Goal: Transaction & Acquisition: Obtain resource

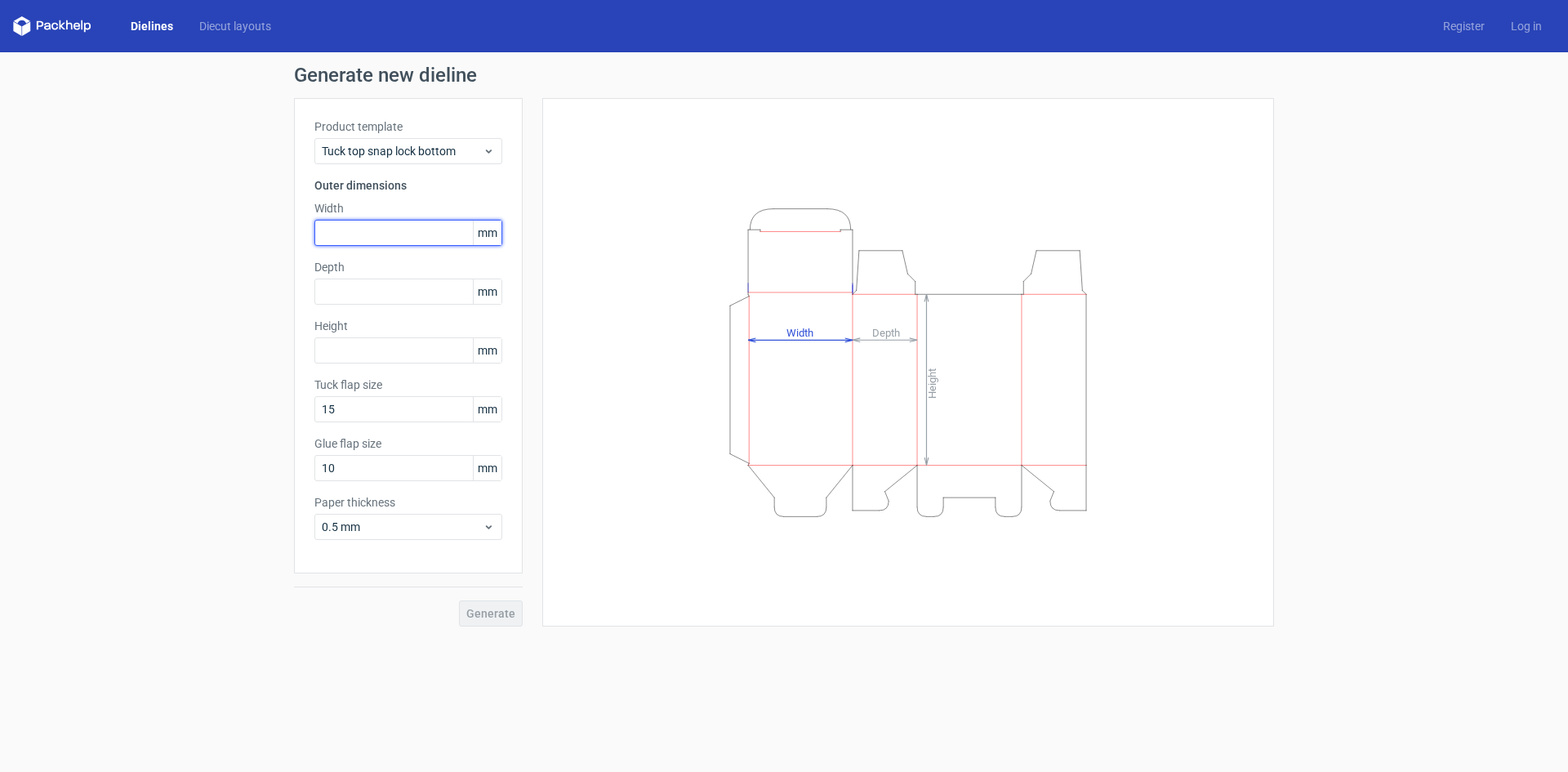
click at [379, 235] on input "text" at bounding box center [408, 233] width 188 height 26
type input "52"
type input "2"
type input "27"
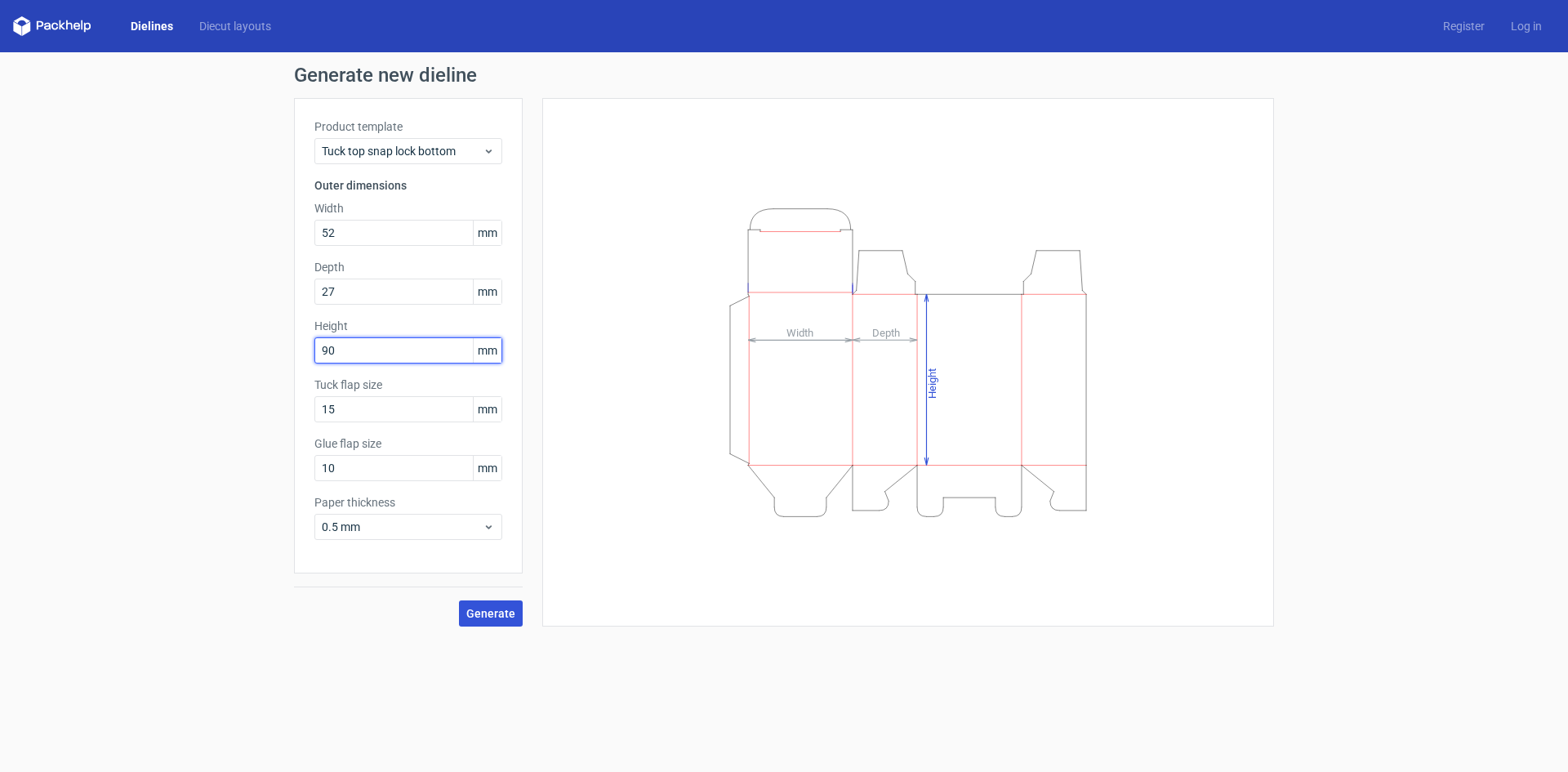
type input "90"
click at [488, 613] on span "Generate" at bounding box center [491, 613] width 49 height 11
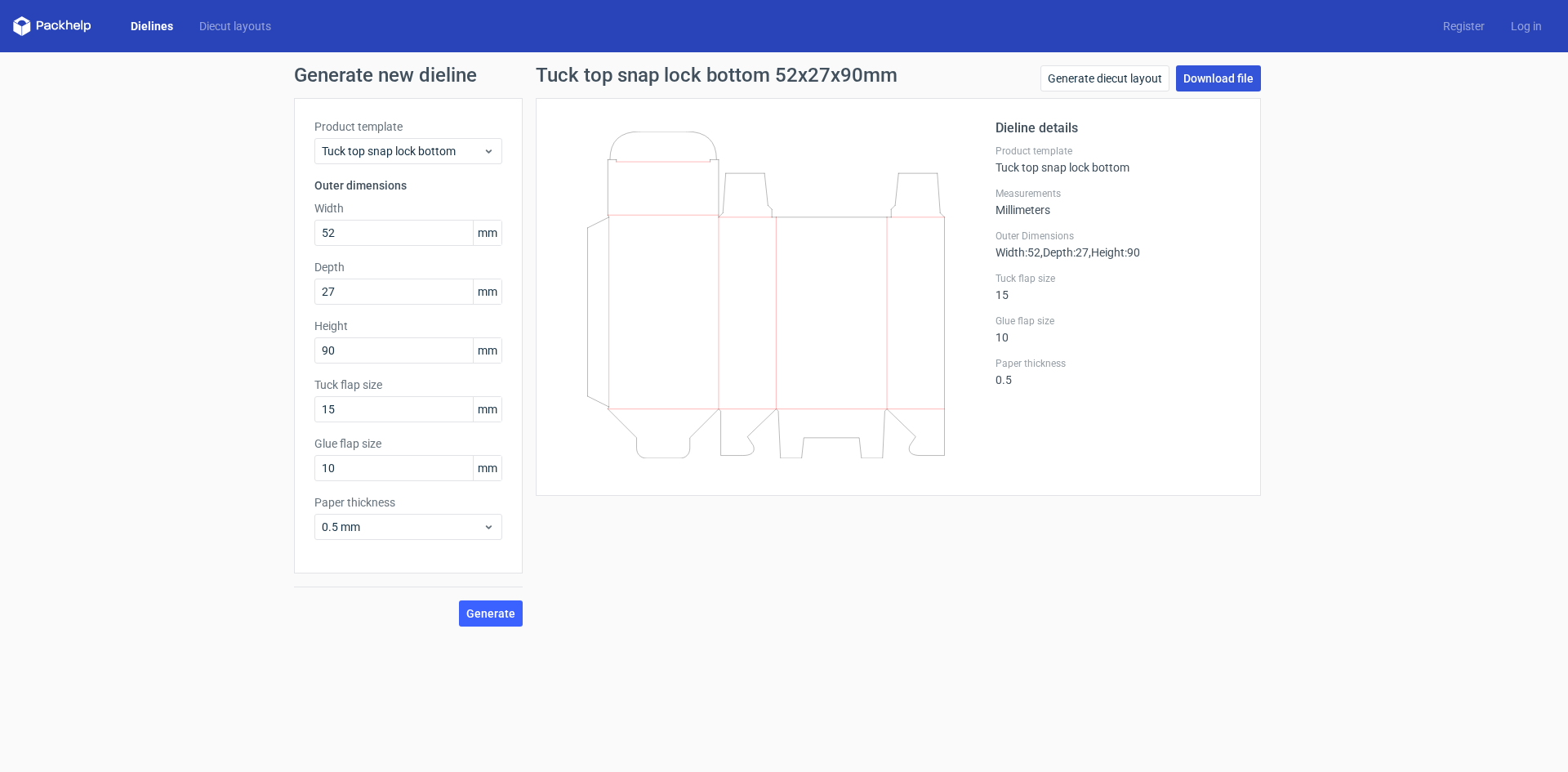
click at [1226, 78] on link "Download file" at bounding box center [1219, 78] width 85 height 26
drag, startPoint x: 263, startPoint y: 412, endPoint x: 248, endPoint y: 413, distance: 15.0
click at [248, 413] on div "Generate new dieline Product template Tuck top snap lock bottom Outer dimension…" at bounding box center [784, 345] width 1568 height 588
type input "20"
click at [415, 532] on span "0.5 mm" at bounding box center [402, 527] width 161 height 16
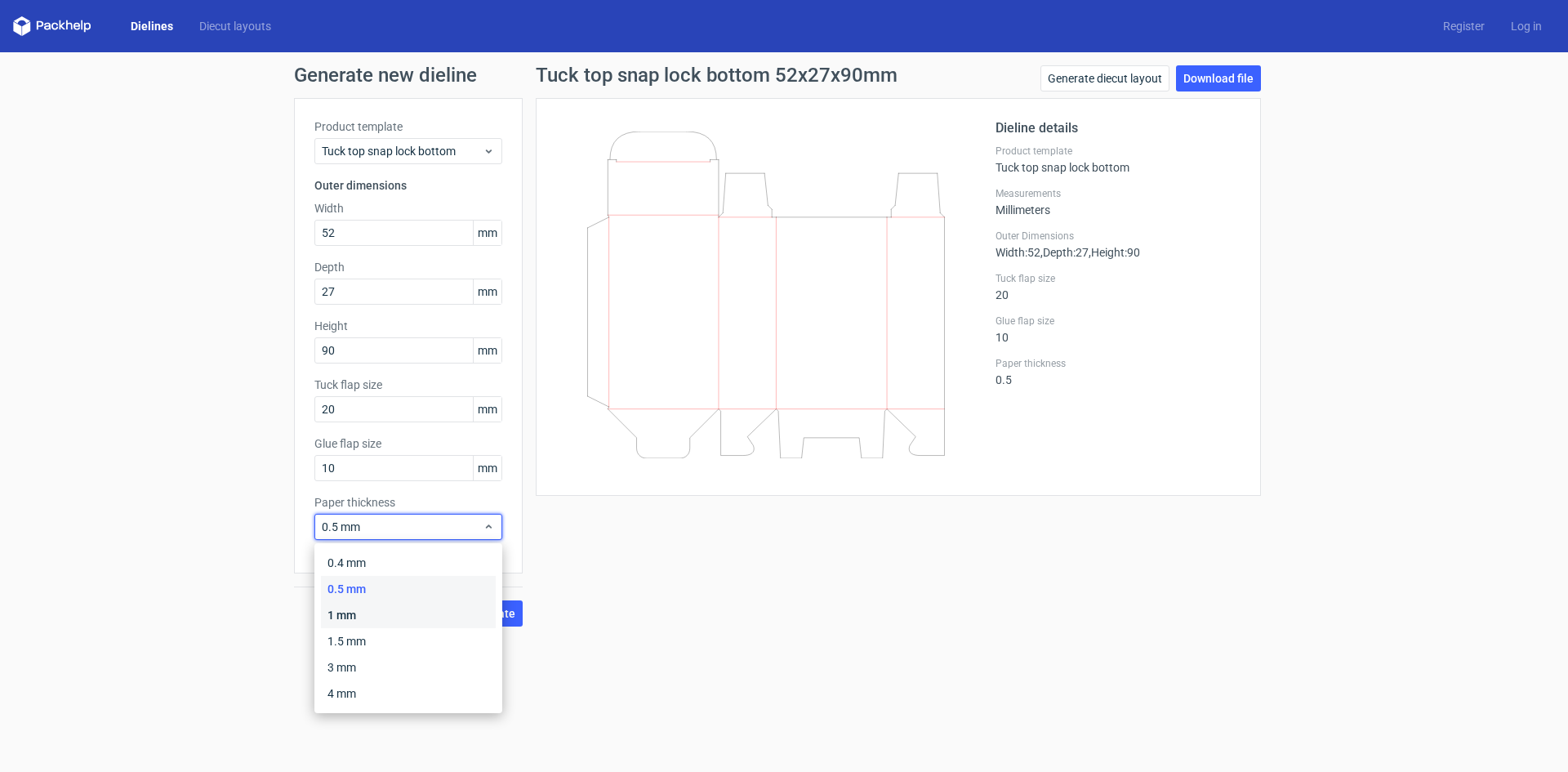
click at [388, 611] on div "1 mm" at bounding box center [408, 615] width 175 height 26
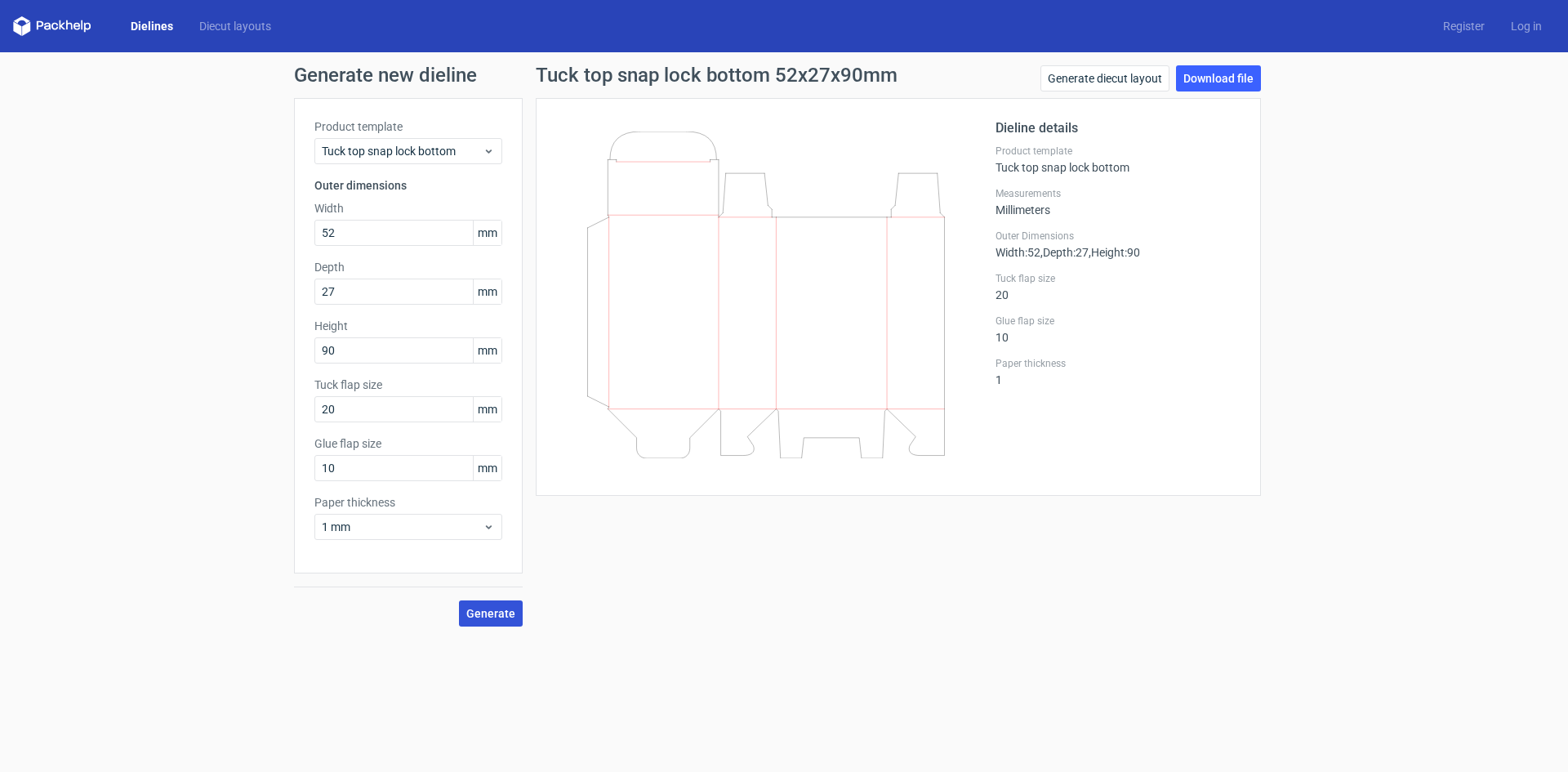
click at [496, 611] on span "Generate" at bounding box center [491, 613] width 49 height 11
click at [483, 610] on span "Generate" at bounding box center [491, 613] width 49 height 11
click at [1202, 71] on link "Download file" at bounding box center [1219, 78] width 85 height 26
drag, startPoint x: 351, startPoint y: 233, endPoint x: 195, endPoint y: 222, distance: 156.4
click at [195, 222] on div "Generate new dieline Product template Tuck top snap lock bottom Outer dimension…" at bounding box center [784, 345] width 1568 height 588
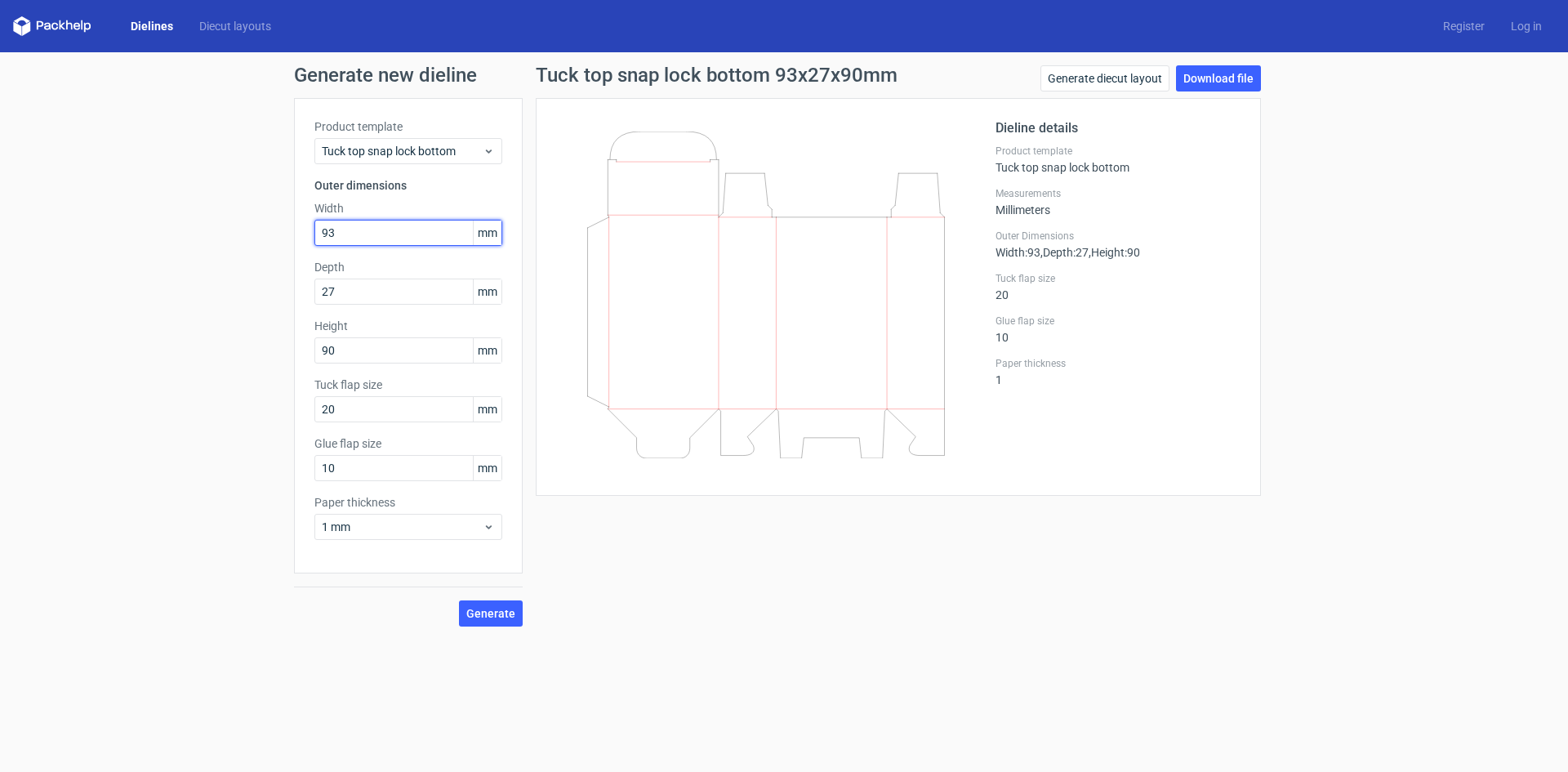
type input "93"
type input "28"
type input "92"
drag, startPoint x: 351, startPoint y: 233, endPoint x: 315, endPoint y: 229, distance: 36.2
click at [315, 229] on input "93" at bounding box center [408, 233] width 188 height 26
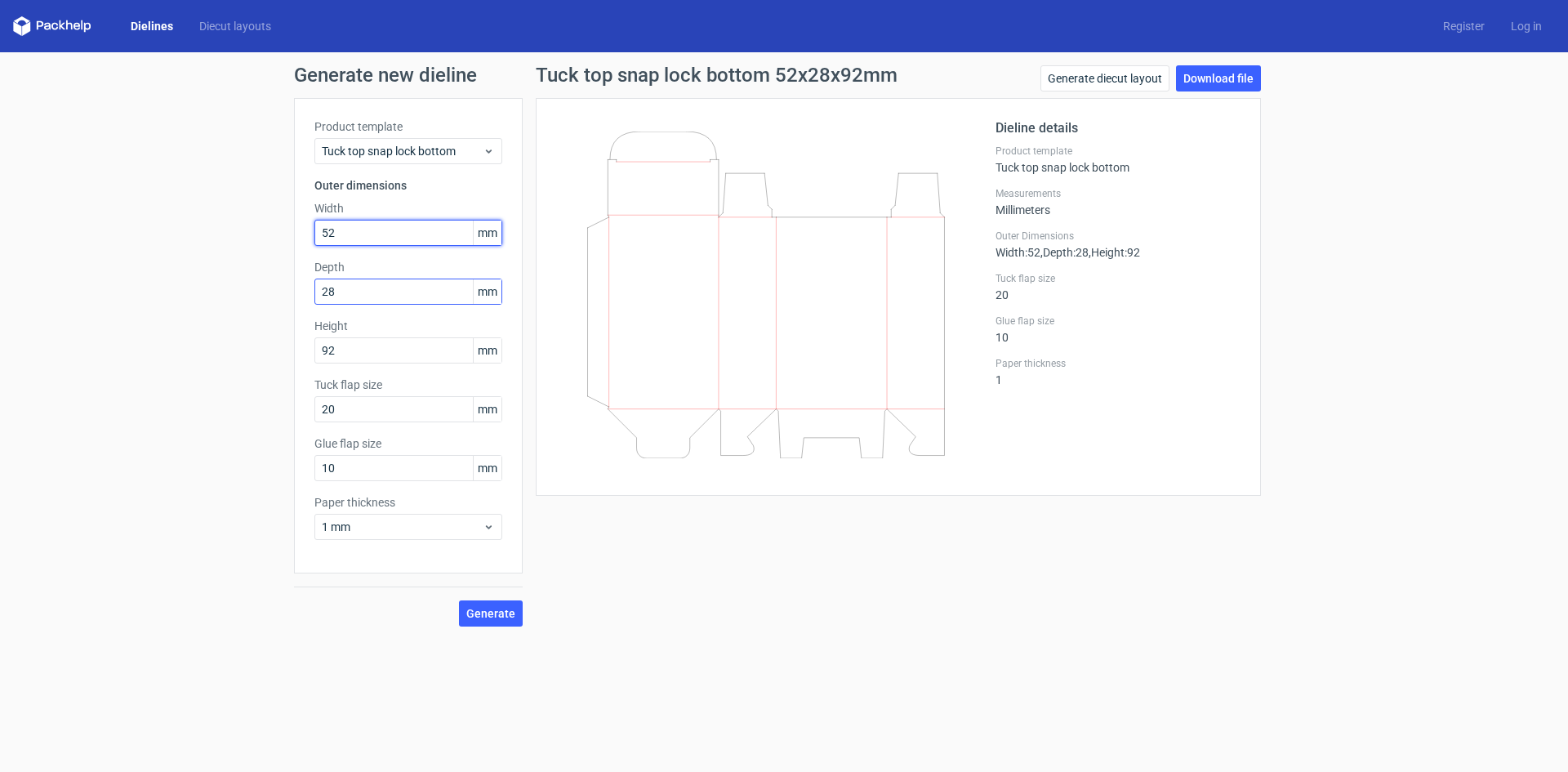
type input "52"
drag, startPoint x: 356, startPoint y: 295, endPoint x: 265, endPoint y: 280, distance: 92.2
click at [267, 283] on div "Generate new dieline Product template Tuck top snap lock bottom Outer dimension…" at bounding box center [784, 345] width 1568 height 588
type input "27"
click at [489, 615] on span "Generate" at bounding box center [491, 613] width 49 height 11
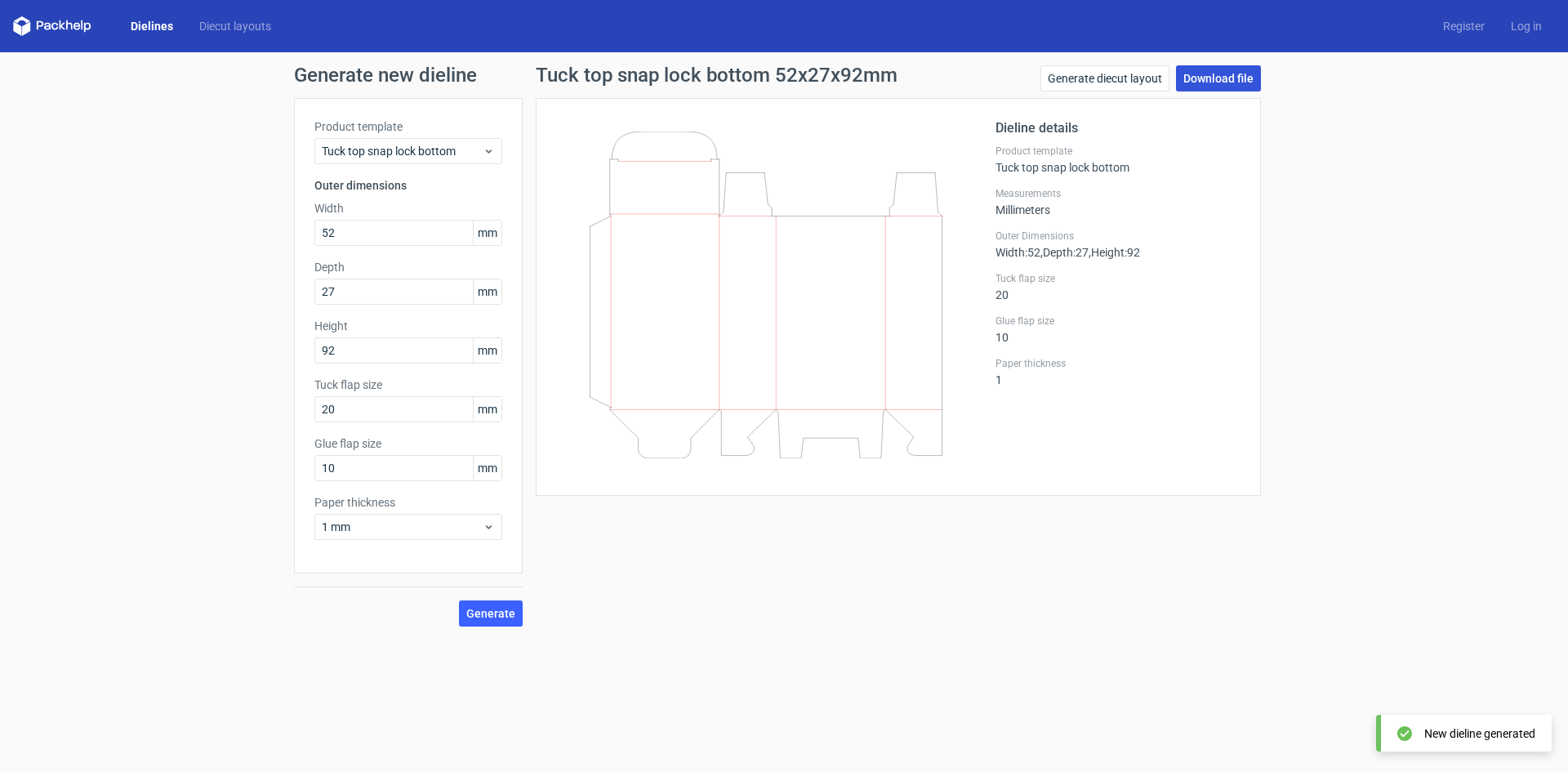
click at [1213, 74] on link "Download file" at bounding box center [1219, 78] width 85 height 26
click at [1455, 219] on div "Generate new dieline Product template Tuck top snap lock bottom Outer dimension…" at bounding box center [784, 345] width 1568 height 588
